Goal: Task Accomplishment & Management: Manage account settings

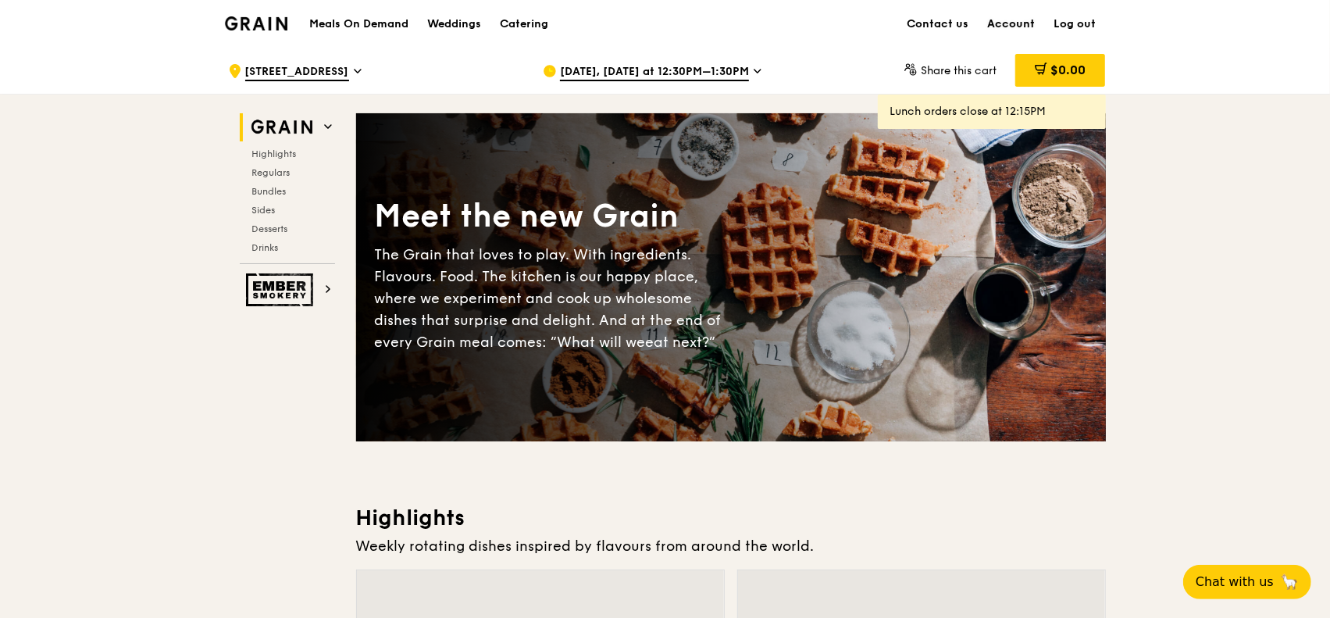
click at [1015, 24] on link "Account" at bounding box center [1011, 24] width 66 height 47
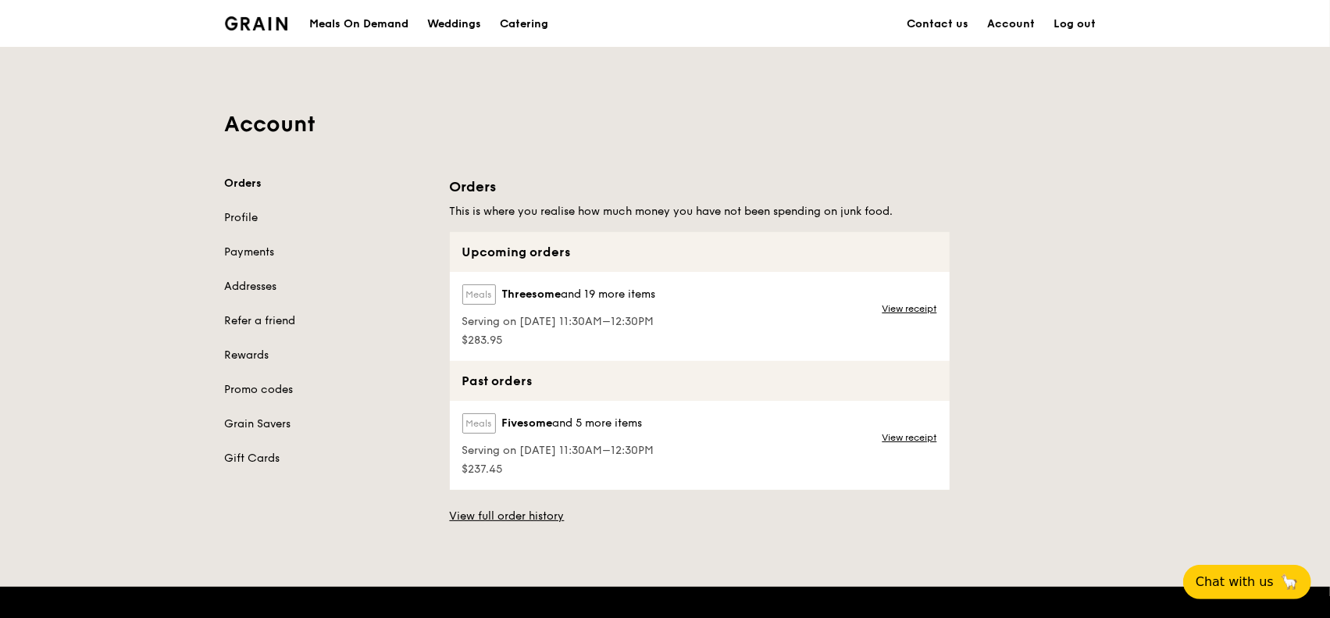
click at [1149, 206] on div "Account Orders Profile Payments Addresses Refer a friend Rewards Promo codes Gr…" at bounding box center [665, 285] width 1330 height 477
click at [902, 437] on link "View receipt" at bounding box center [909, 437] width 55 height 12
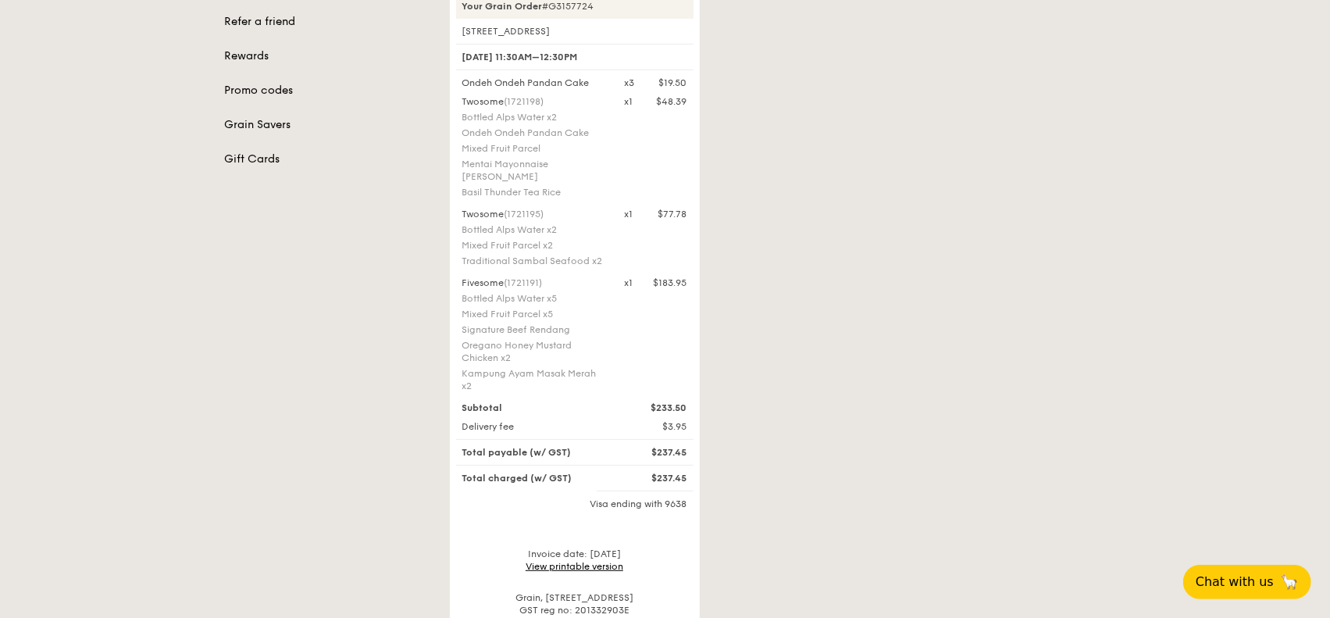
scroll to position [234, 0]
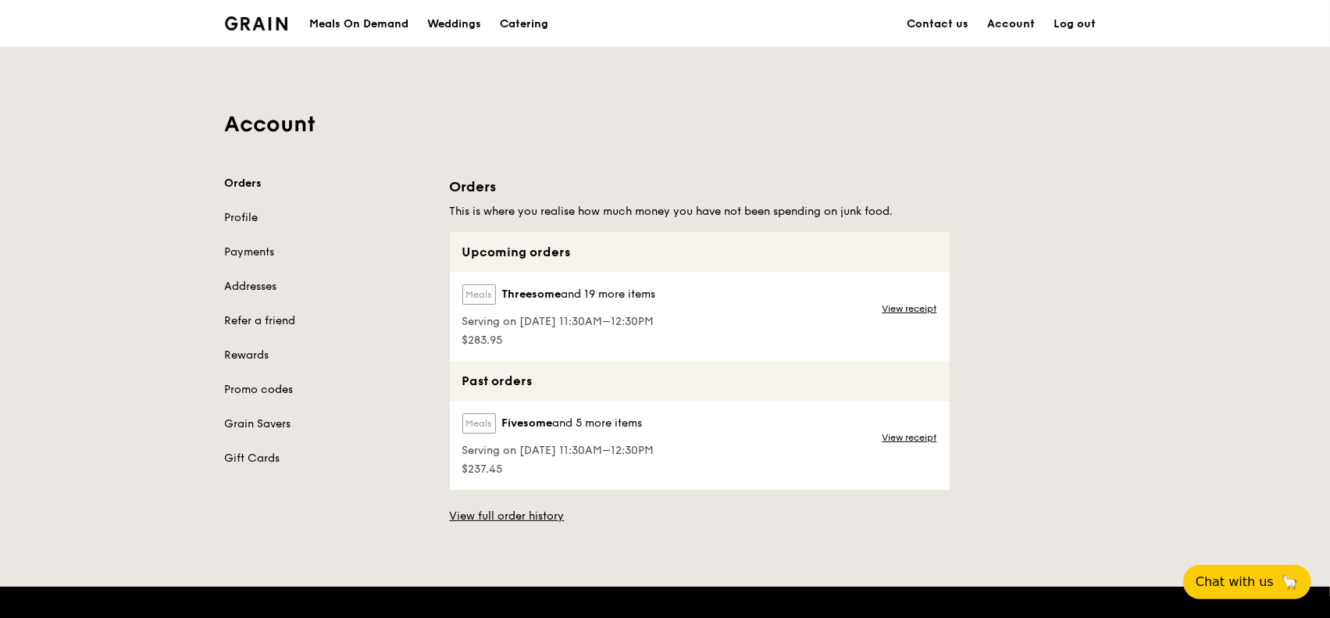
click at [665, 333] on div "Meals Threesome and 19 more items Serving on [DATE] 11:30AM–12:30PM $283.95" at bounding box center [558, 316] width 216 height 89
click at [909, 307] on link "View receipt" at bounding box center [909, 308] width 55 height 12
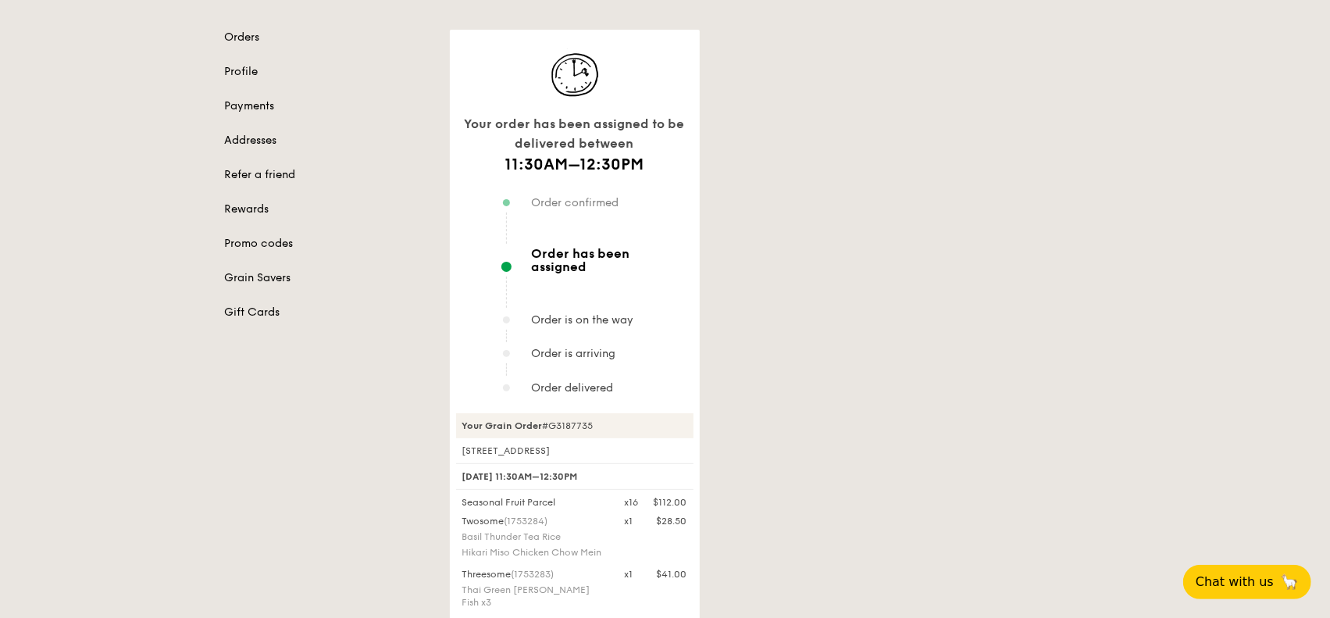
scroll to position [78, 0]
